Goal: Use online tool/utility: Utilize a website feature to perform a specific function

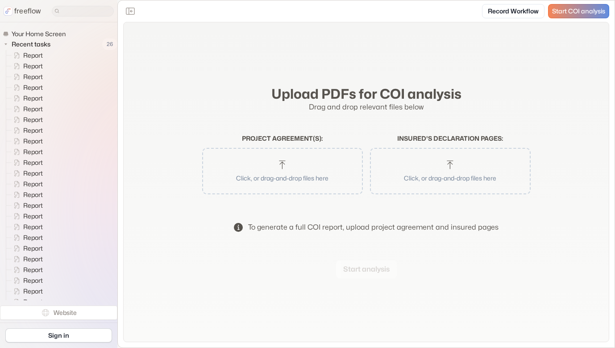
click at [259, 166] on button "Click, or drag-and-drop files here" at bounding box center [283, 170] width 152 height 37
click at [370, 268] on button "Start analysis" at bounding box center [366, 269] width 61 height 18
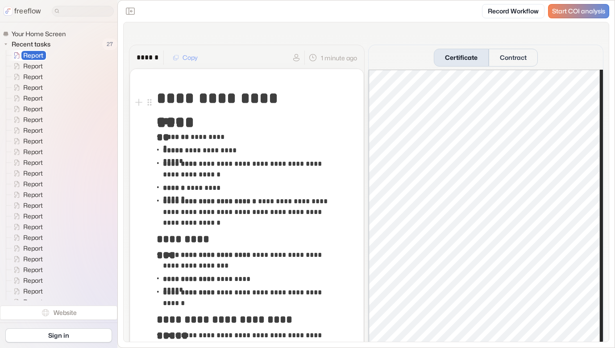
click at [154, 96] on div at bounding box center [144, 102] width 23 height 35
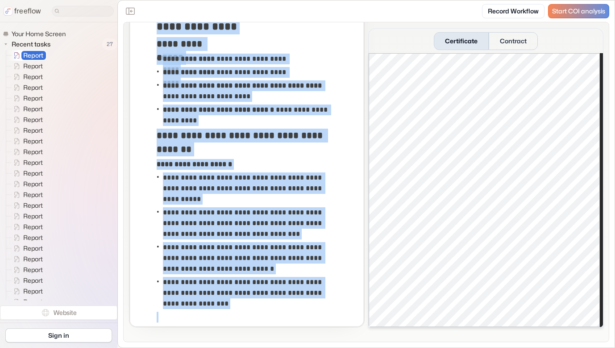
scroll to position [1537, 0]
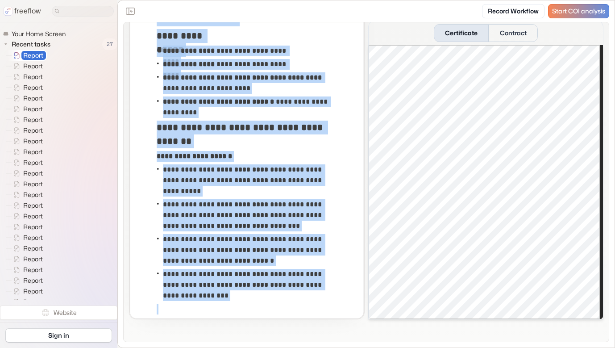
drag, startPoint x: 158, startPoint y: 97, endPoint x: 287, endPoint y: 316, distance: 254.2
copy div "**********"
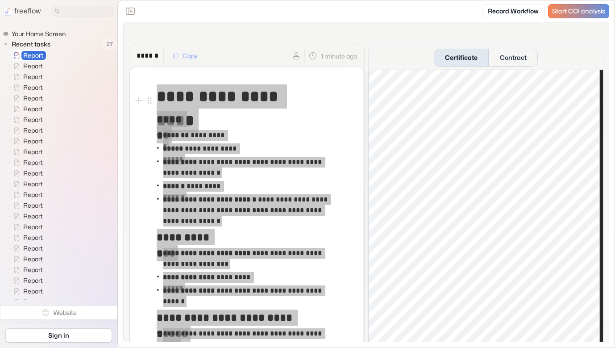
scroll to position [0, 0]
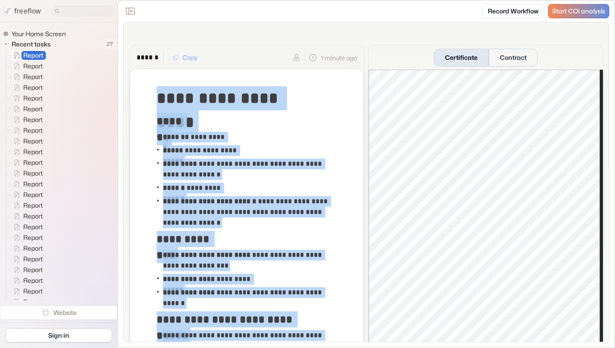
drag, startPoint x: 217, startPoint y: 76, endPoint x: 201, endPoint y: 72, distance: 16.9
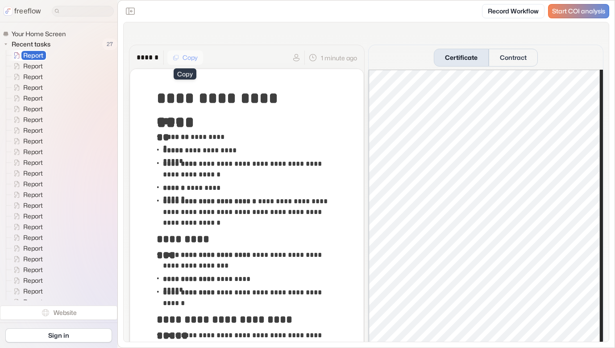
click at [186, 55] on button "Copy" at bounding box center [185, 57] width 36 height 14
